Goal: Find specific page/section: Find specific page/section

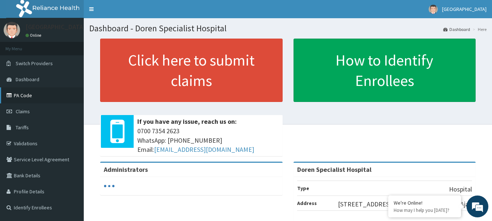
click at [17, 90] on link "PA Code" at bounding box center [42, 95] width 84 height 16
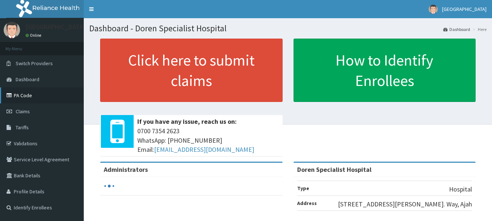
click at [29, 95] on link "PA Code" at bounding box center [42, 95] width 84 height 16
